Goal: Task Accomplishment & Management: Manage account settings

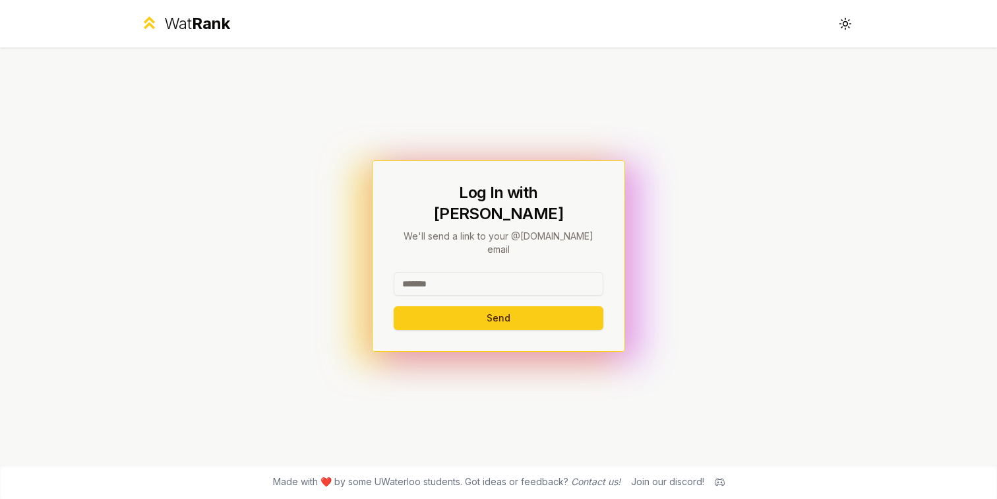
click at [458, 272] on input at bounding box center [499, 284] width 210 height 24
type input "*****"
click at [394, 306] on button "Send" at bounding box center [499, 318] width 210 height 24
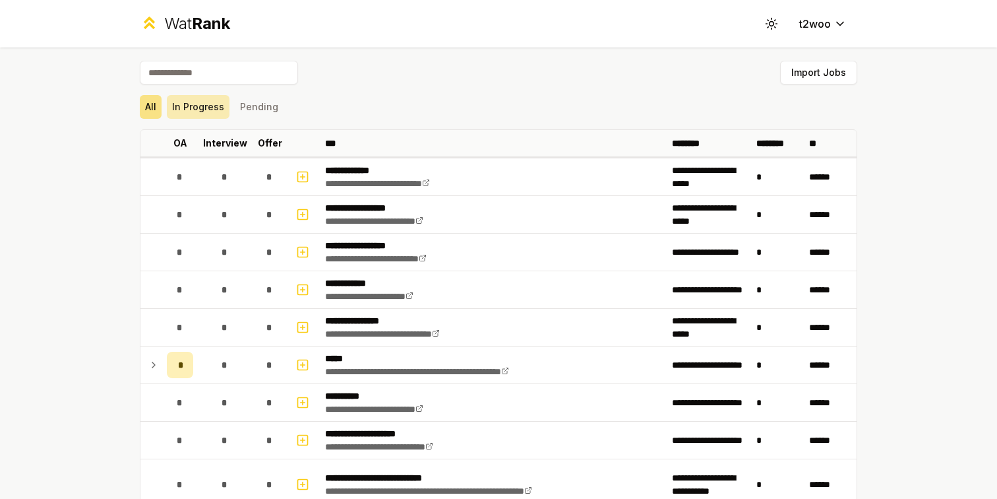
click at [209, 113] on button "In Progress" at bounding box center [198, 107] width 63 height 24
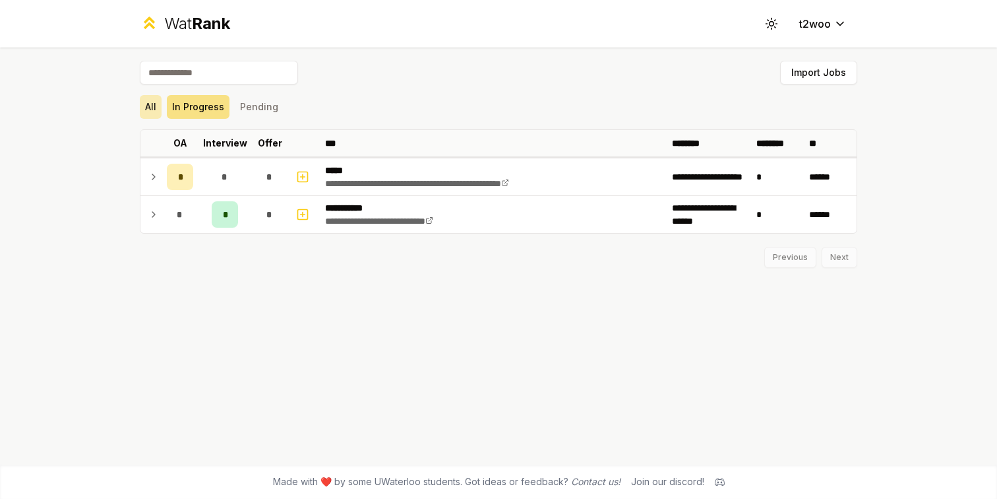
click at [152, 98] on button "All" at bounding box center [151, 107] width 22 height 24
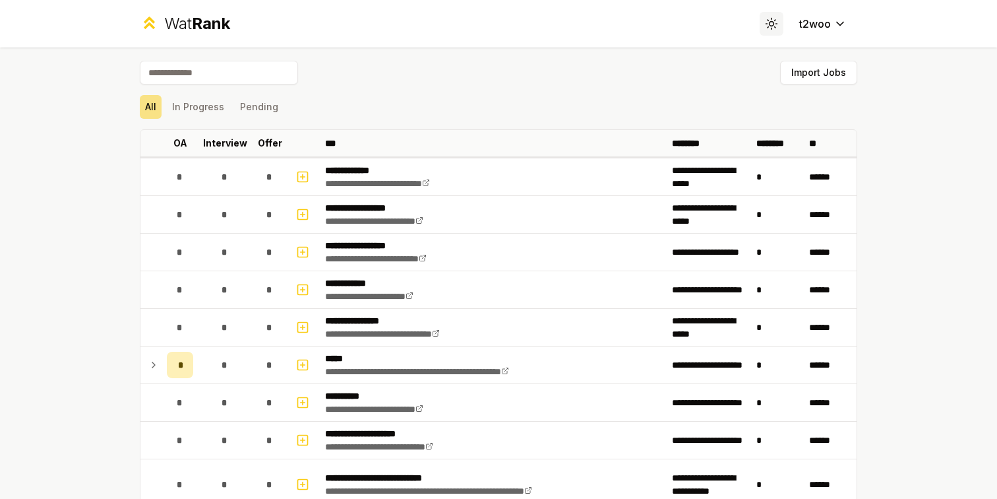
click at [781, 21] on button "Toggle theme" at bounding box center [772, 24] width 24 height 24
